Goal: Find specific page/section: Find specific page/section

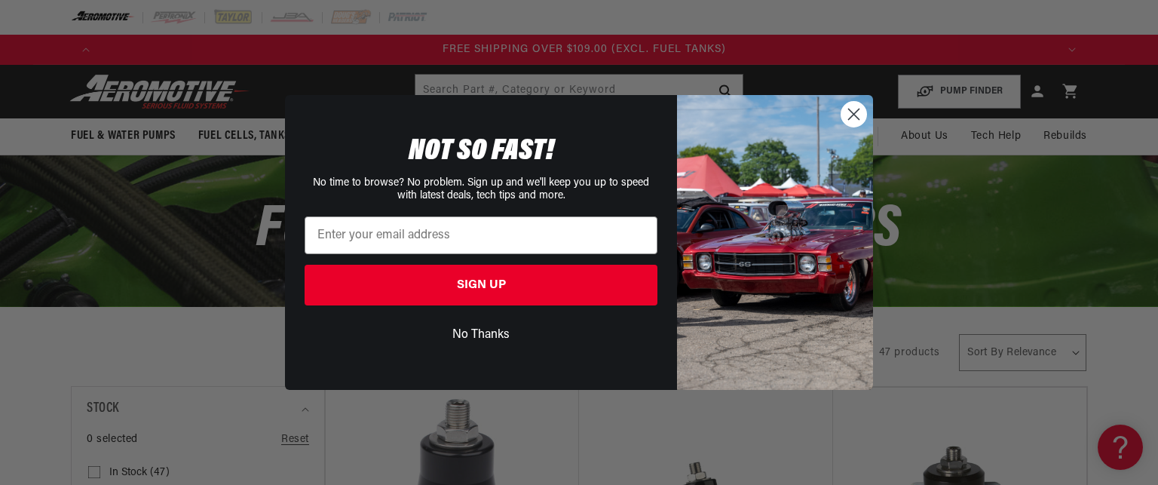
scroll to position [0, 2869]
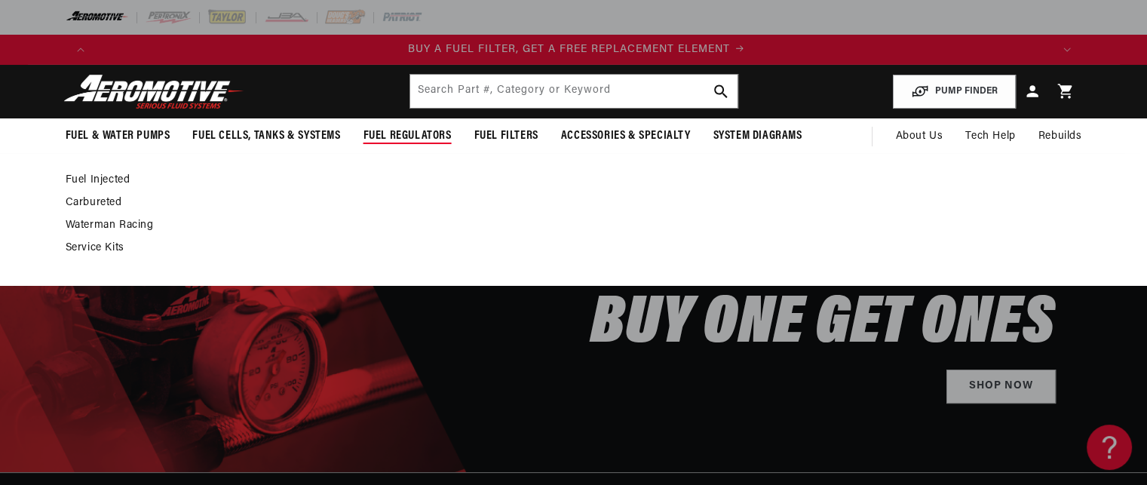
scroll to position [0, 956]
click at [112, 247] on link "Service Kits" at bounding box center [567, 248] width 1002 height 14
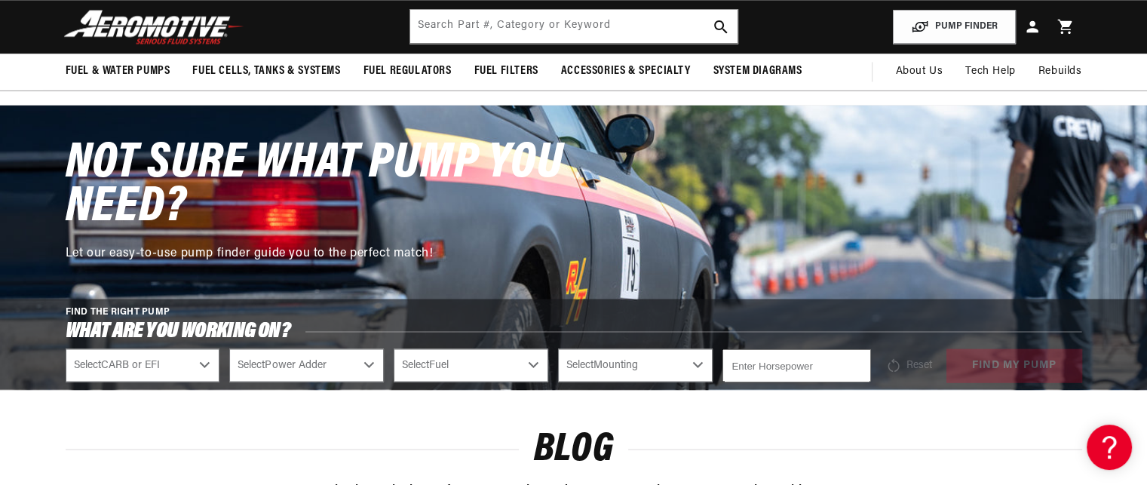
click at [189, 364] on select "Select CARB or EFI Carbureted Fuel Injected" at bounding box center [143, 364] width 155 height 33
click at [313, 371] on select "Select Power Adder No - Naturally Aspirated Yes - Forced Induction" at bounding box center [306, 364] width 155 height 33
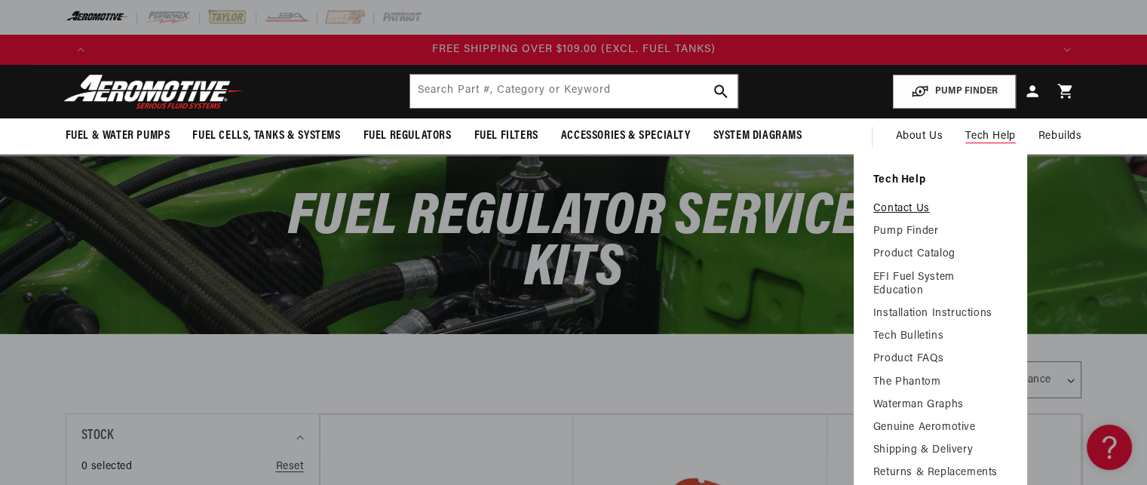
click at [916, 209] on link "Contact Us" at bounding box center [940, 209] width 134 height 14
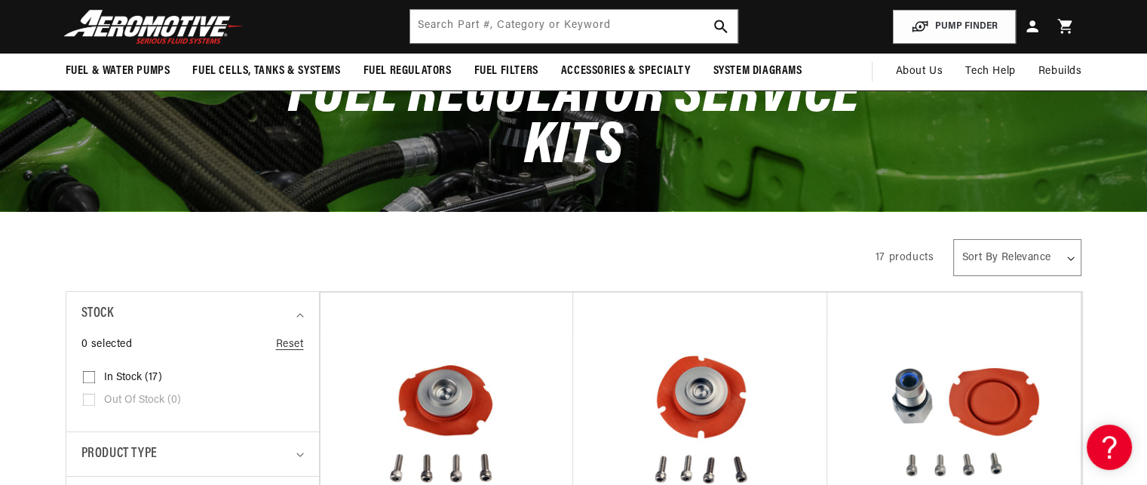
scroll to position [121, 0]
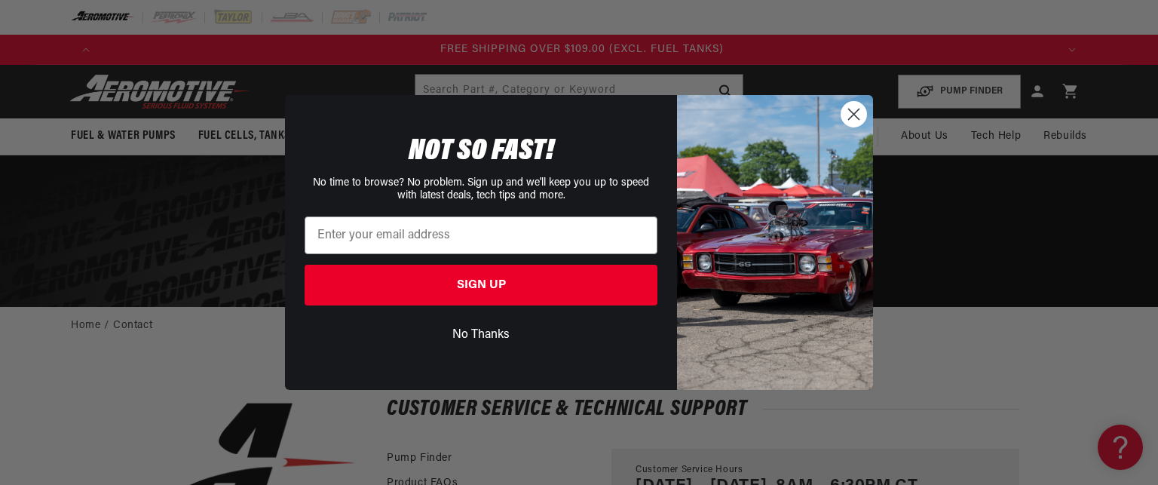
scroll to position [0, 2869]
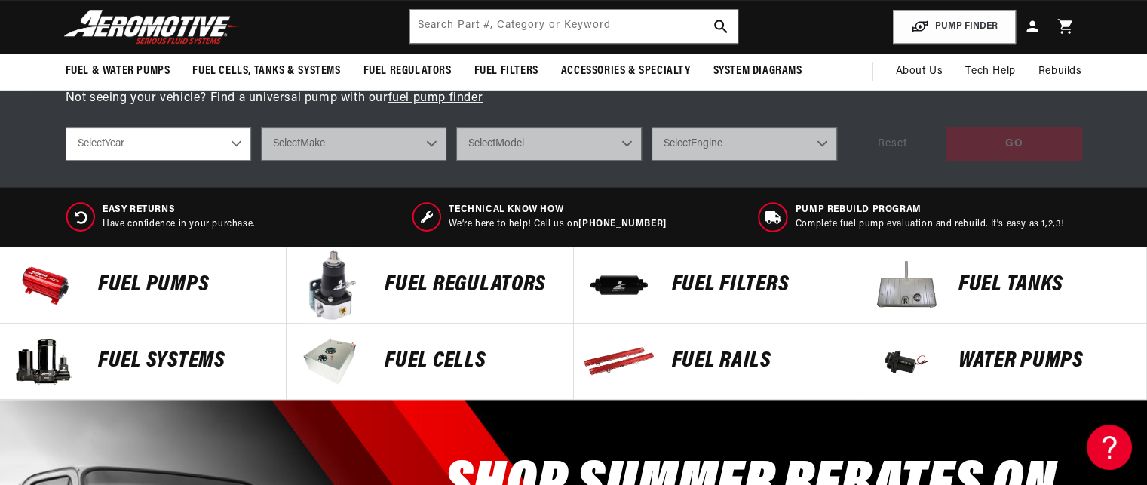
scroll to position [0, 448]
